Goal: Navigation & Orientation: Find specific page/section

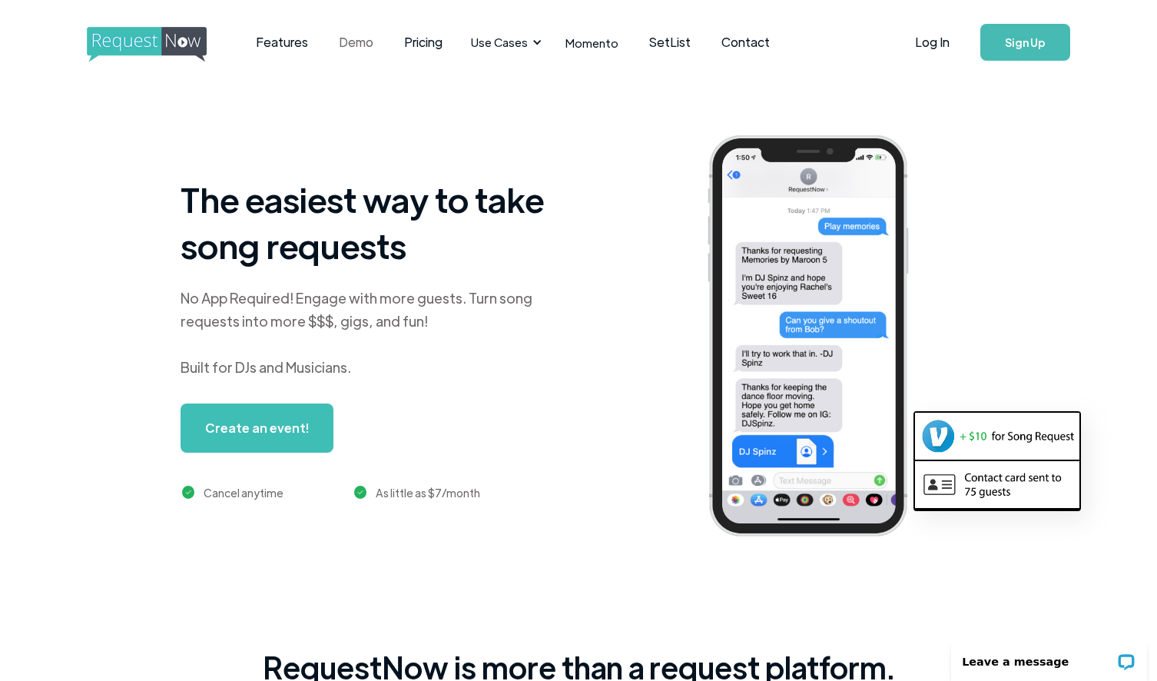
click at [364, 38] on link "Demo" at bounding box center [356, 42] width 65 height 48
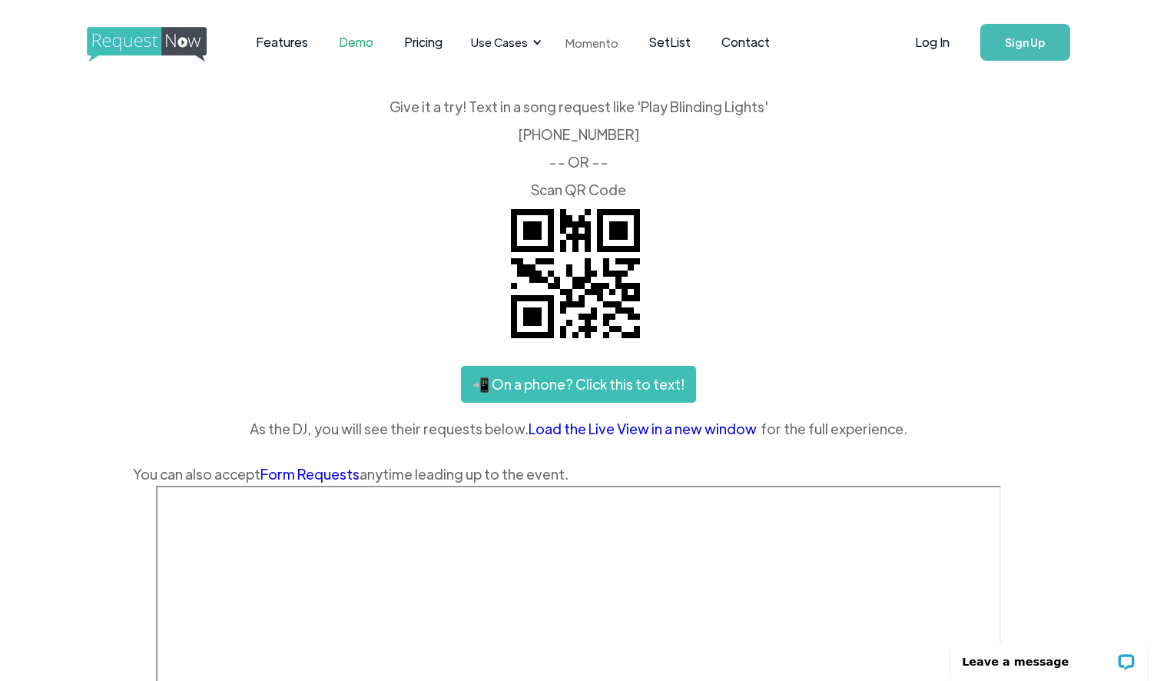
click at [594, 42] on link "Momento" at bounding box center [592, 42] width 84 height 45
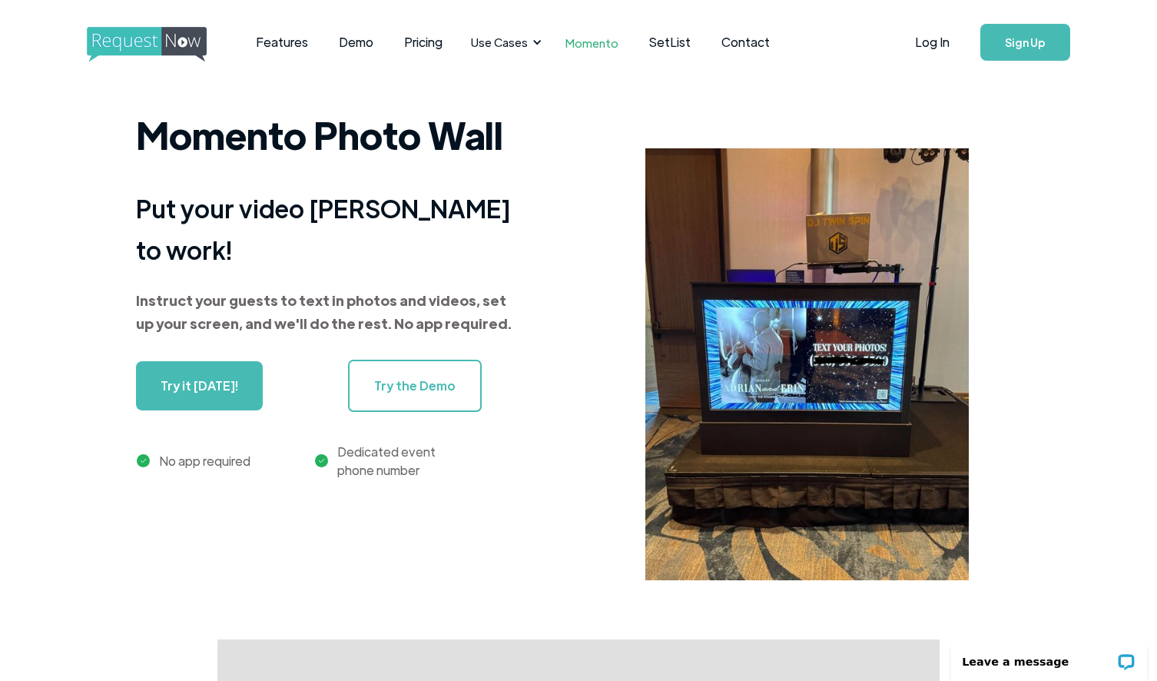
click at [416, 367] on link "Try the Demo" at bounding box center [415, 386] width 134 height 52
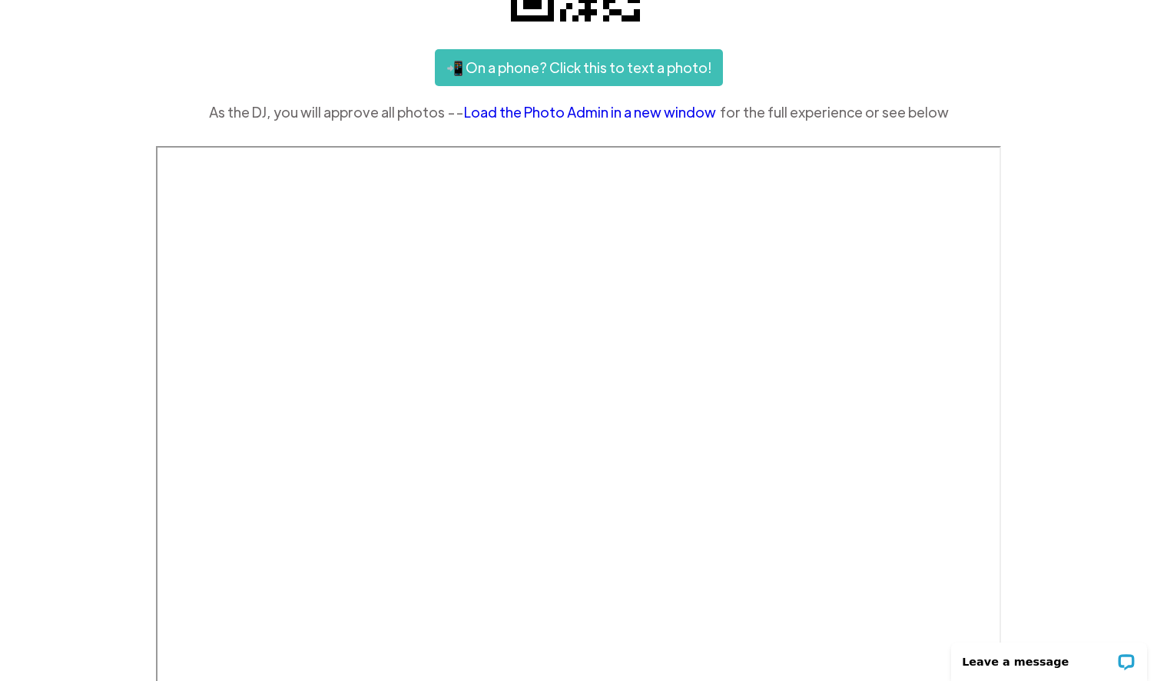
scroll to position [317, 0]
click at [622, 111] on link "Load the Photo Admin in a new window" at bounding box center [592, 111] width 256 height 23
